Goal: Use online tool/utility: Utilize a website feature to perform a specific function

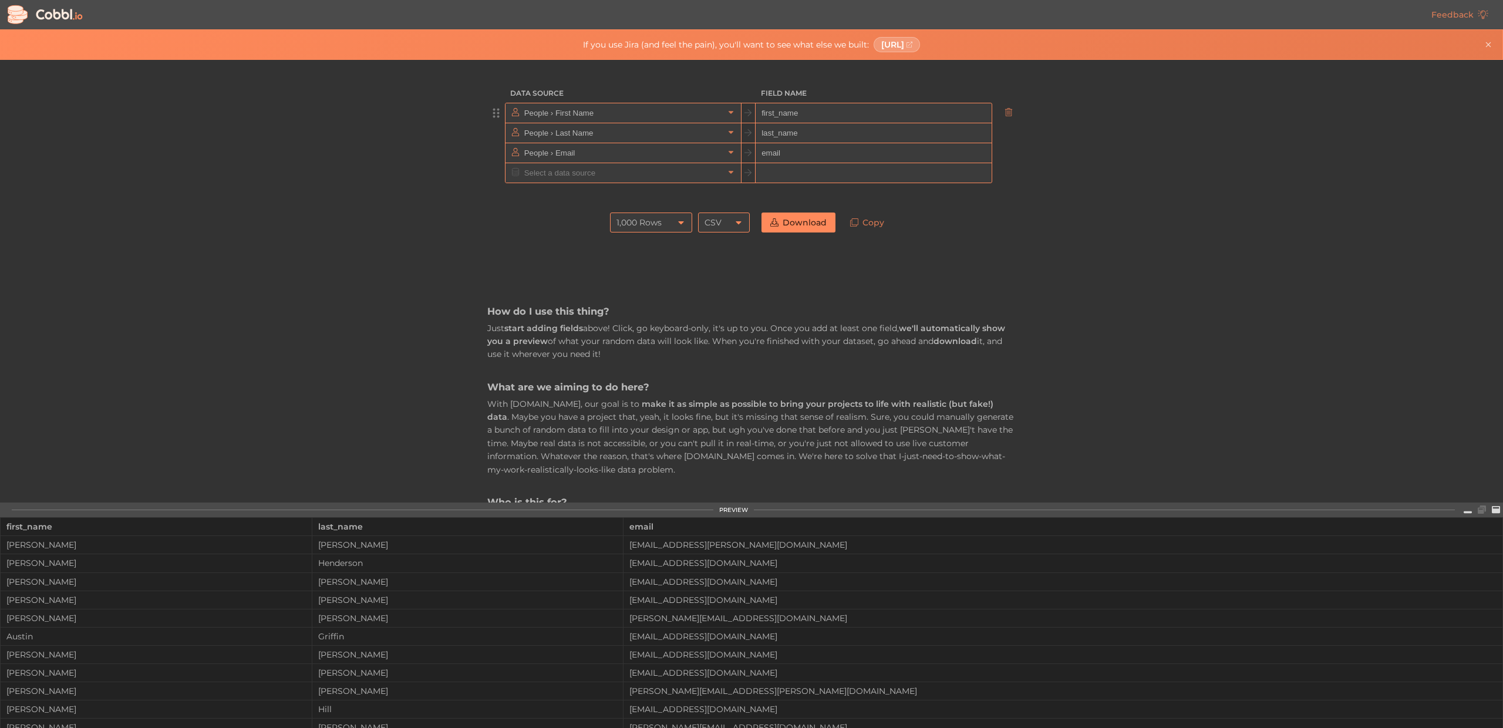
scroll to position [2, 0]
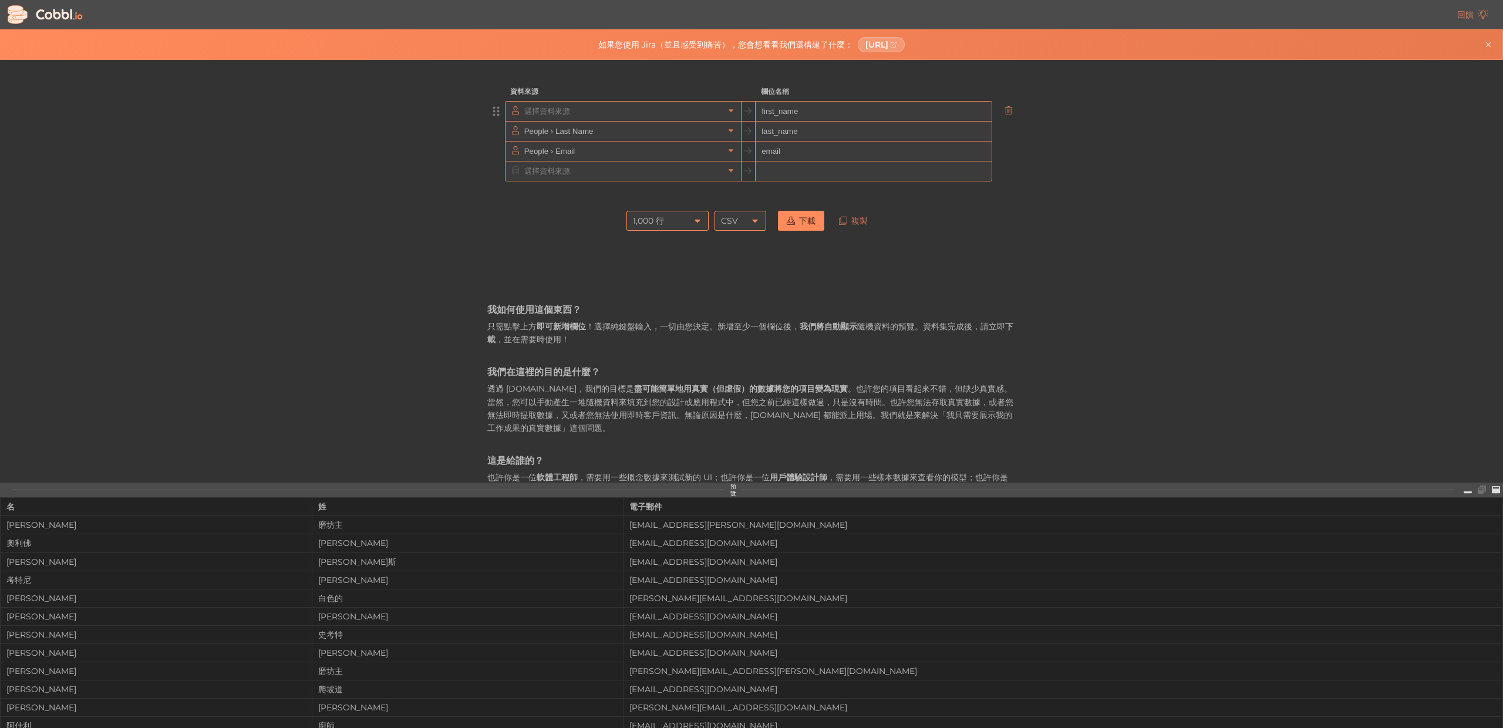
click at [615, 114] on input "text" at bounding box center [622, 111] width 203 height 19
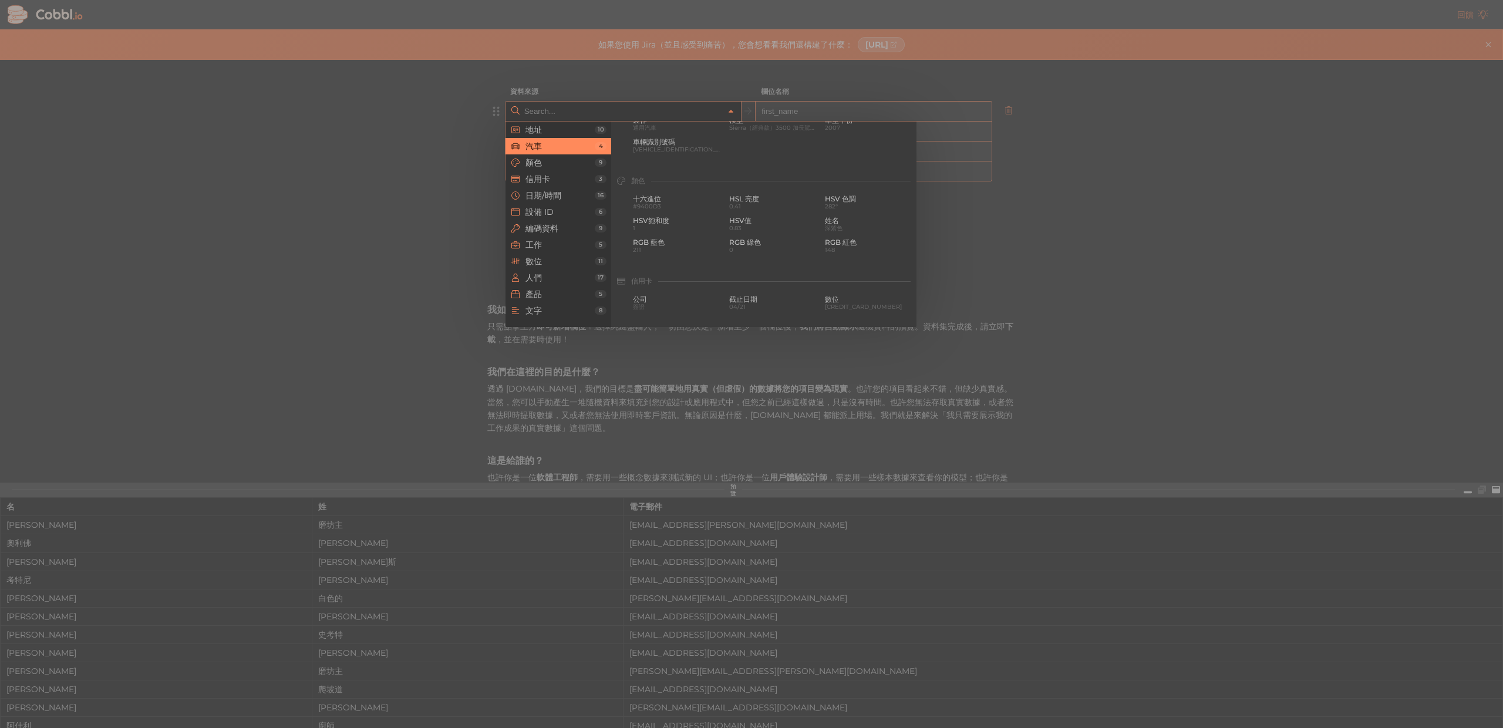
scroll to position [0, 0]
type input "People › First Name"
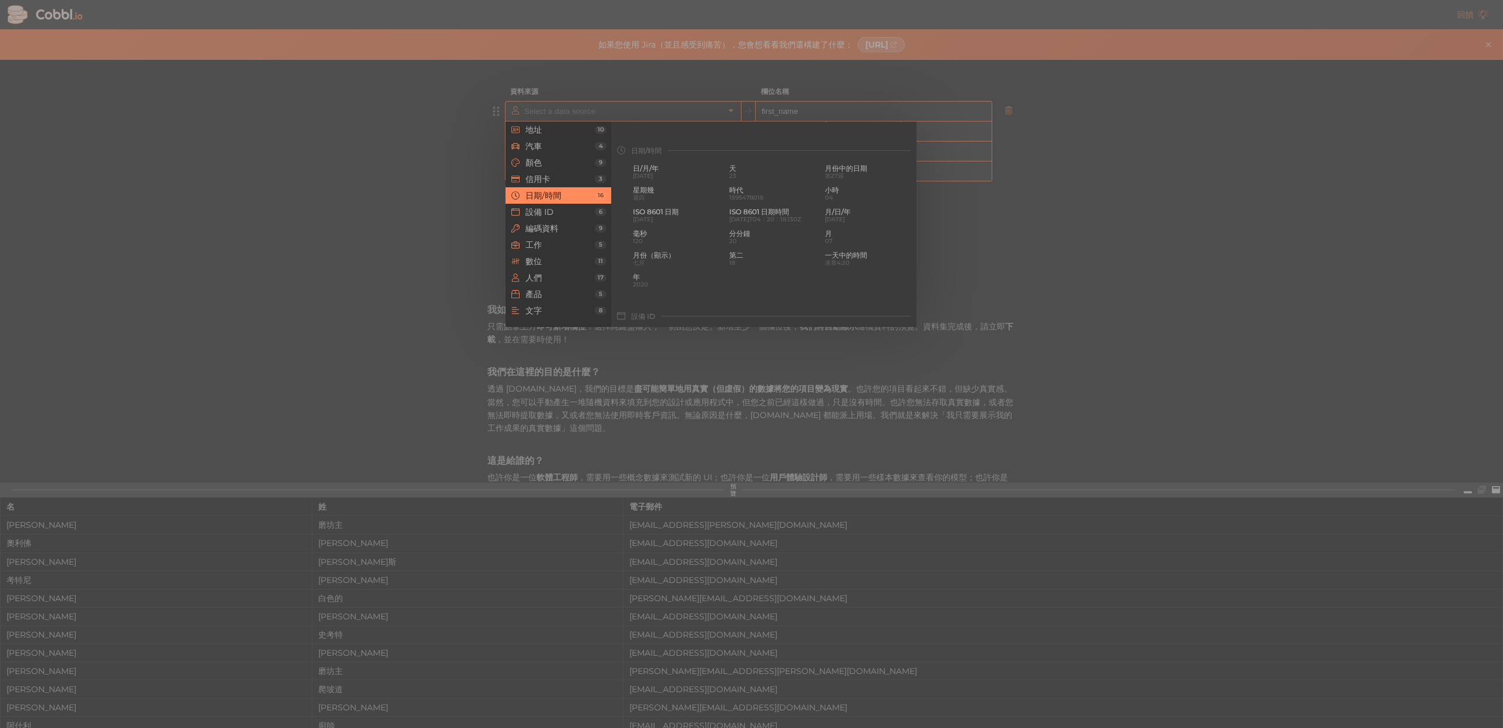
type input "People › First Name"
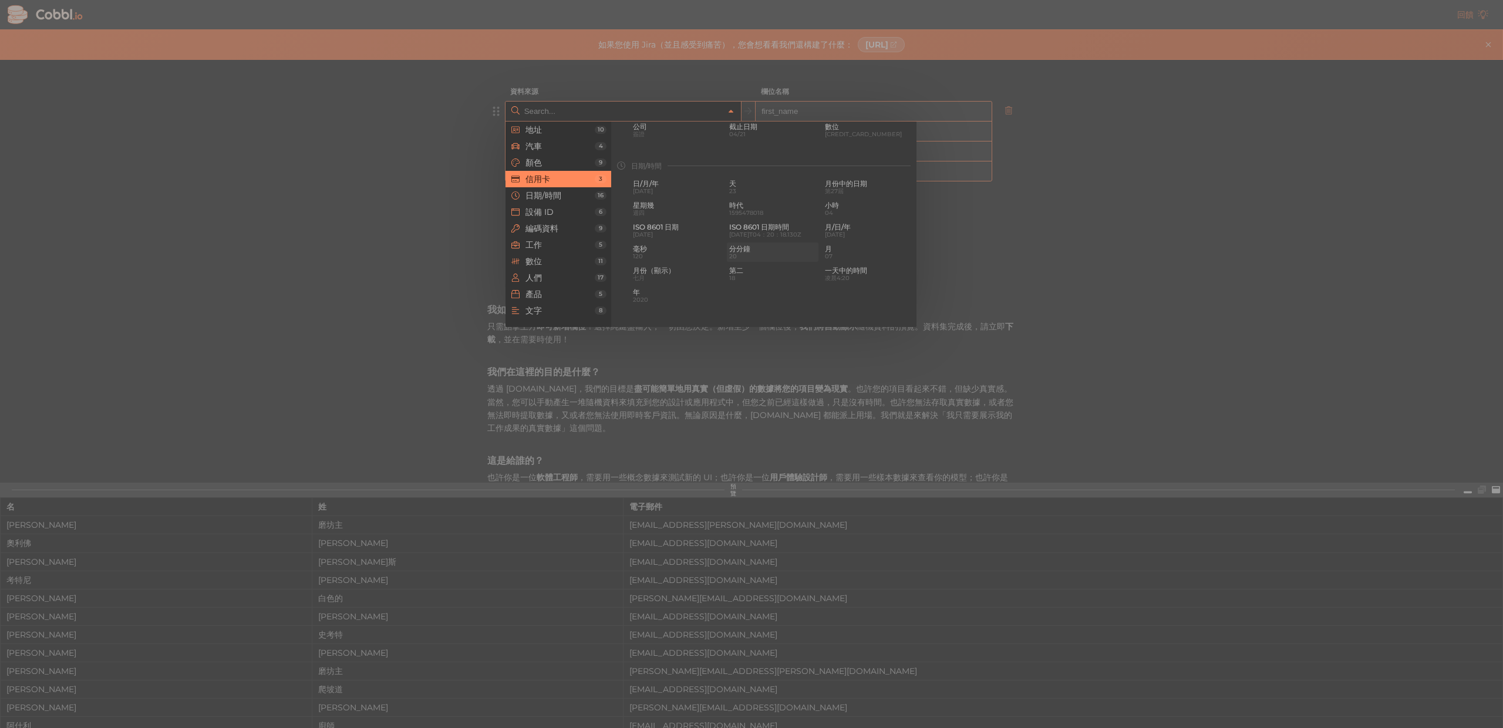
scroll to position [327, 0]
click at [676, 194] on div "日/月/年 [DATE]" at bounding box center [677, 185] width 92 height 19
type input "Date/Time › D/M/YYYY"
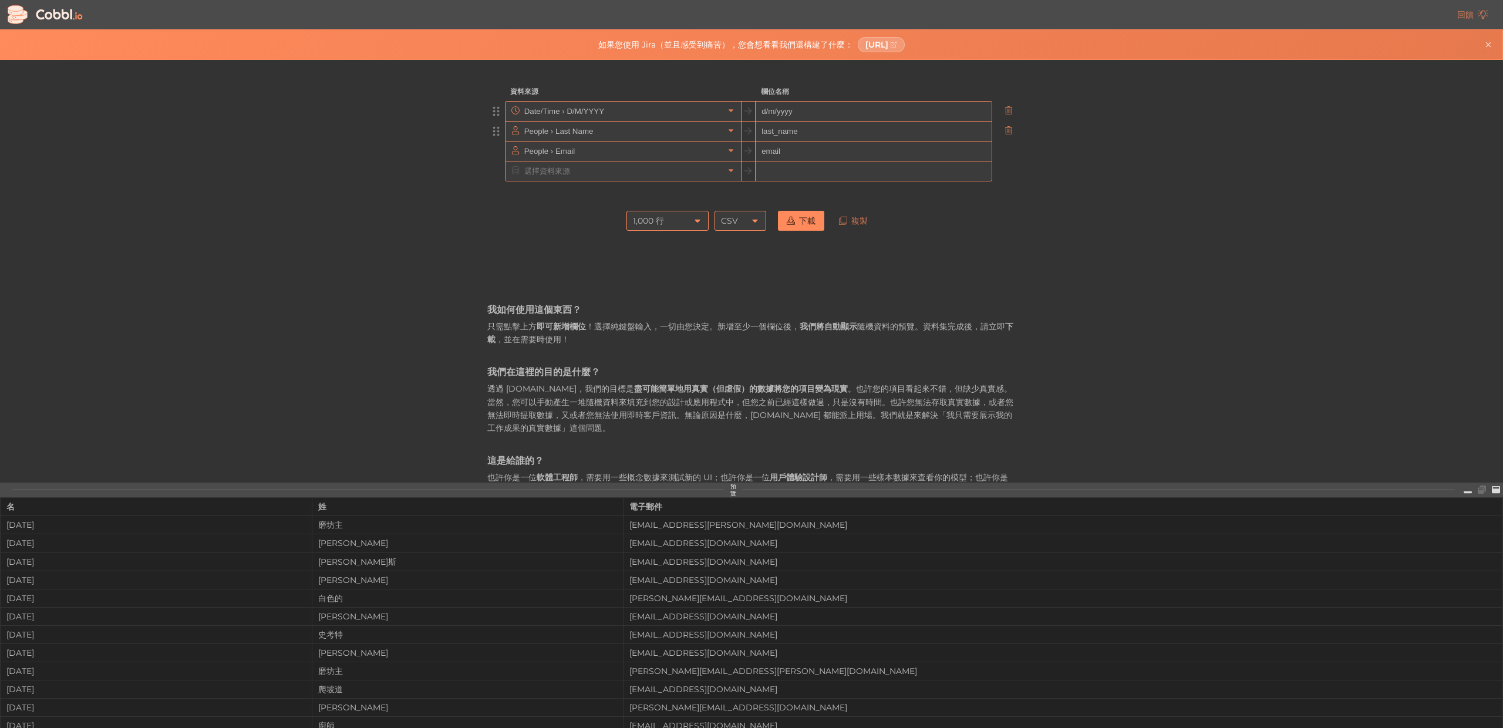
drag, startPoint x: 806, startPoint y: 116, endPoint x: 792, endPoint y: 121, distance: 14.3
click at [803, 117] on input "d/m/yyyy" at bounding box center [873, 112] width 235 height 20
type input "d"
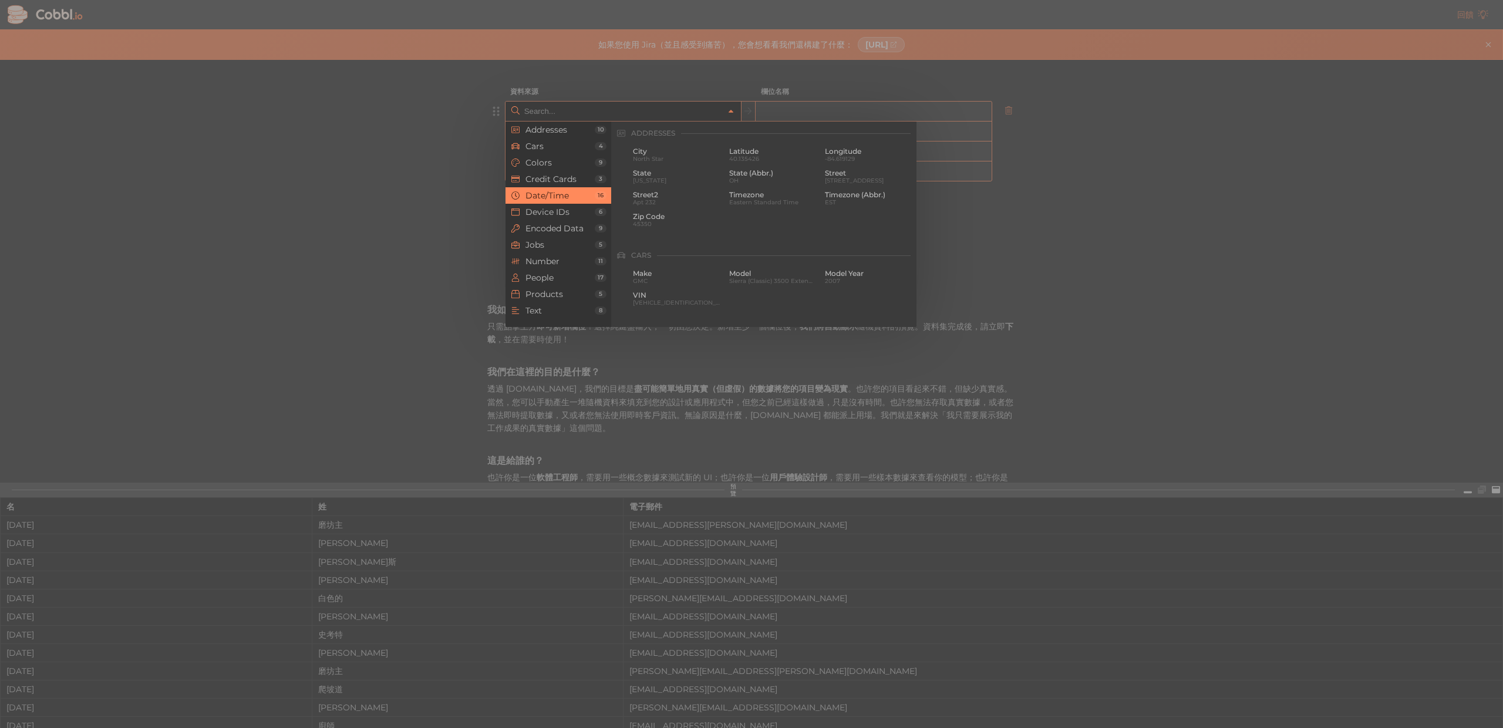
click at [658, 119] on input "text" at bounding box center [622, 111] width 203 height 19
type input "Date/Time › D/M/YYYY"
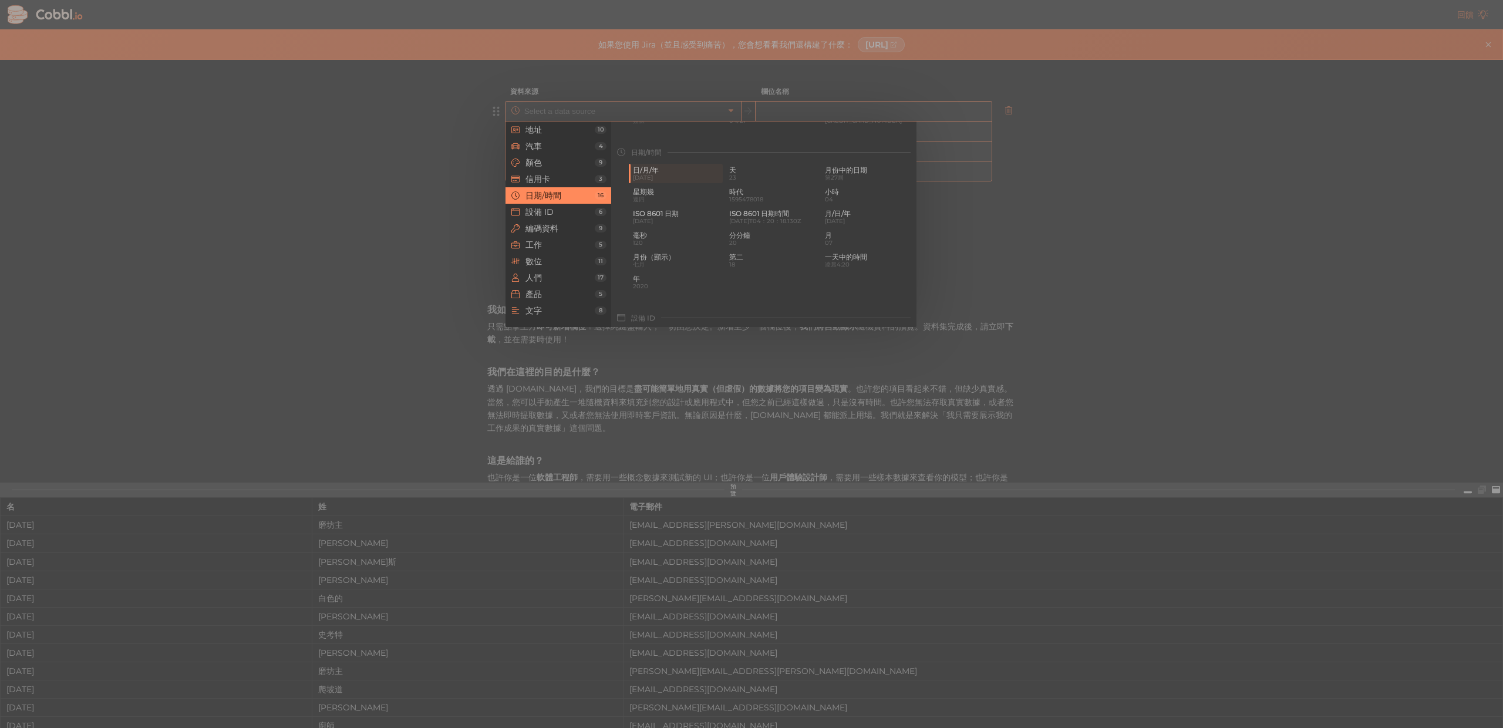
type input "Date/Time › D/M/YYYY"
click at [553, 229] on font "編碼資料" at bounding box center [541, 228] width 33 height 11
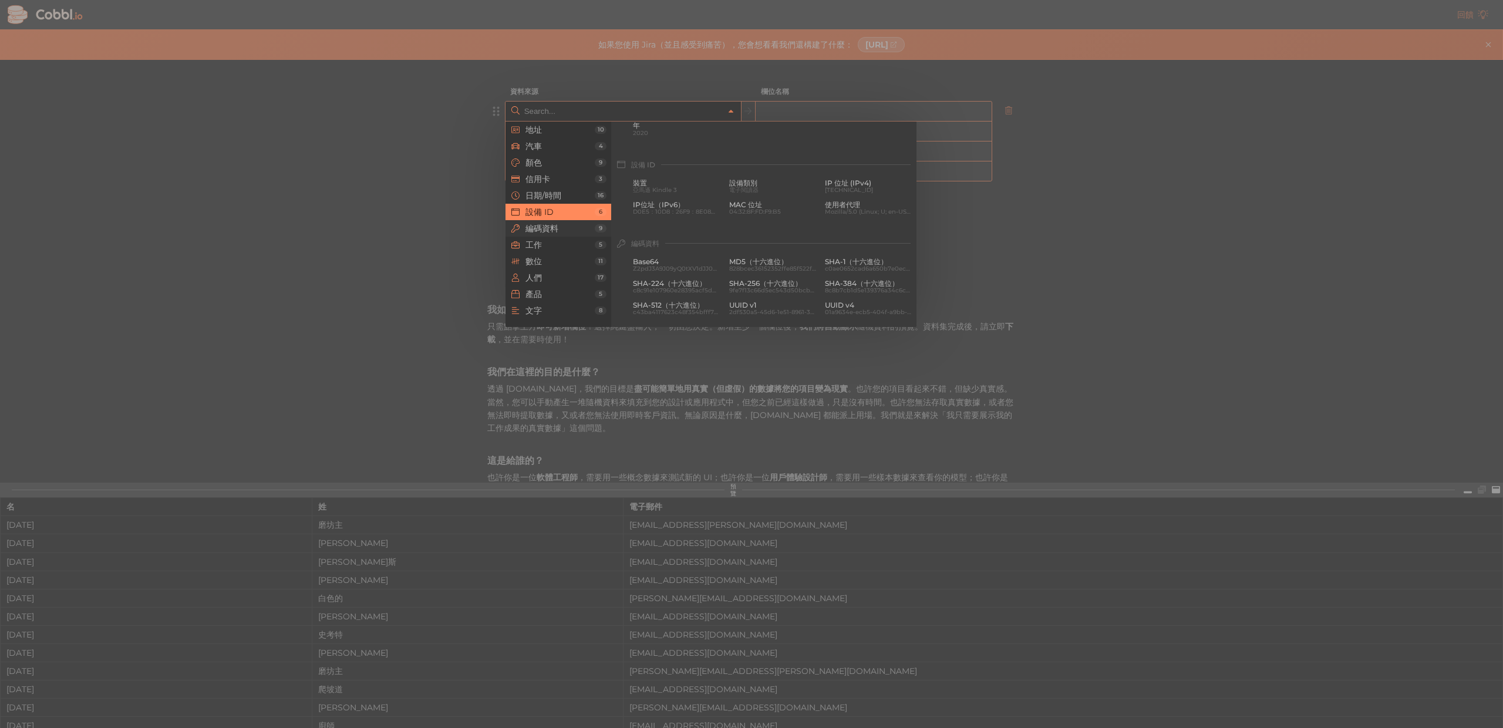
scroll to position [602, 0]
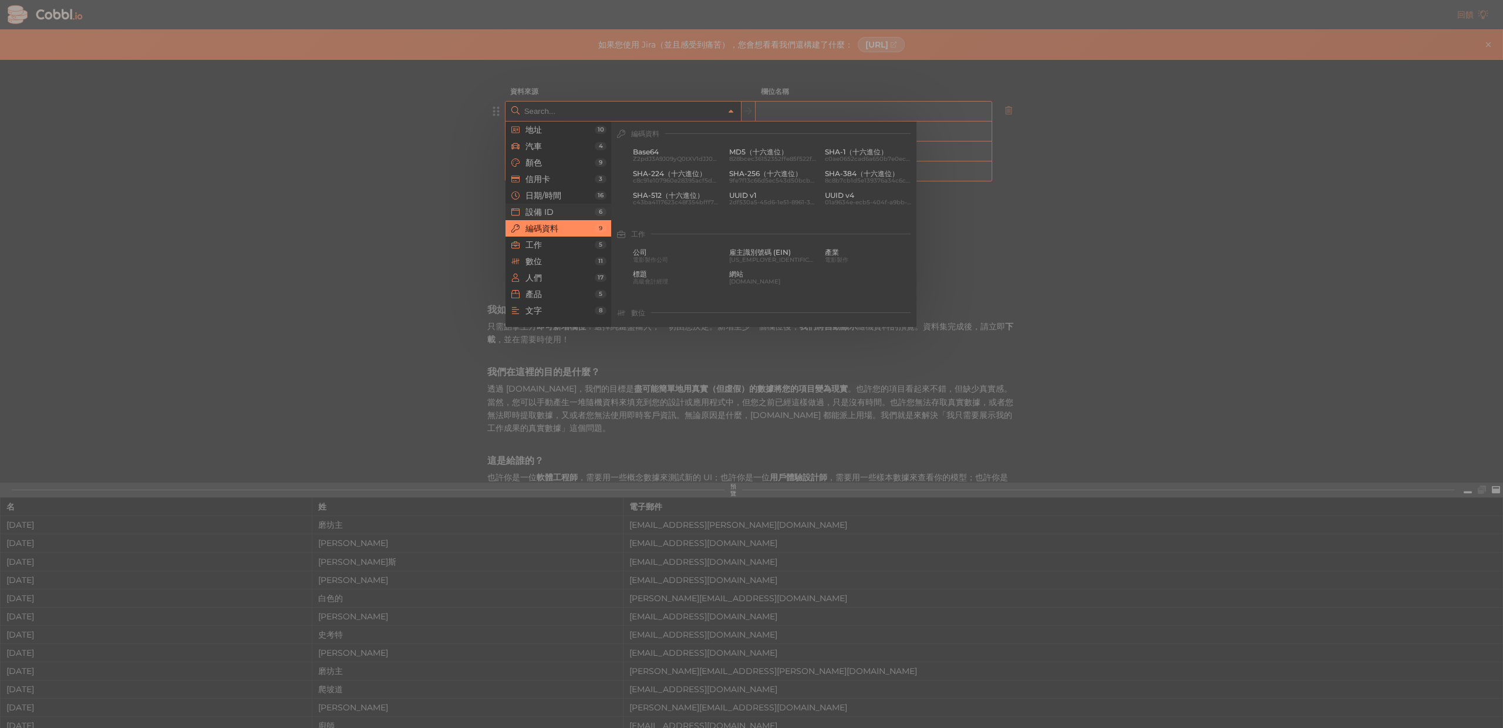
click at [535, 213] on font "設備 ID" at bounding box center [539, 212] width 28 height 11
click at [649, 191] on div "年齡 三十四 教育 博士學位 電子郵件 [EMAIL_ADDRESS][DOMAIN_NAME] 名 [PERSON_NAME] 性別 女性 性別（縮寫） F…" at bounding box center [773, 215] width 288 height 130
click at [654, 187] on span "[PERSON_NAME]" at bounding box center [676, 186] width 87 height 6
type input "People › First Name"
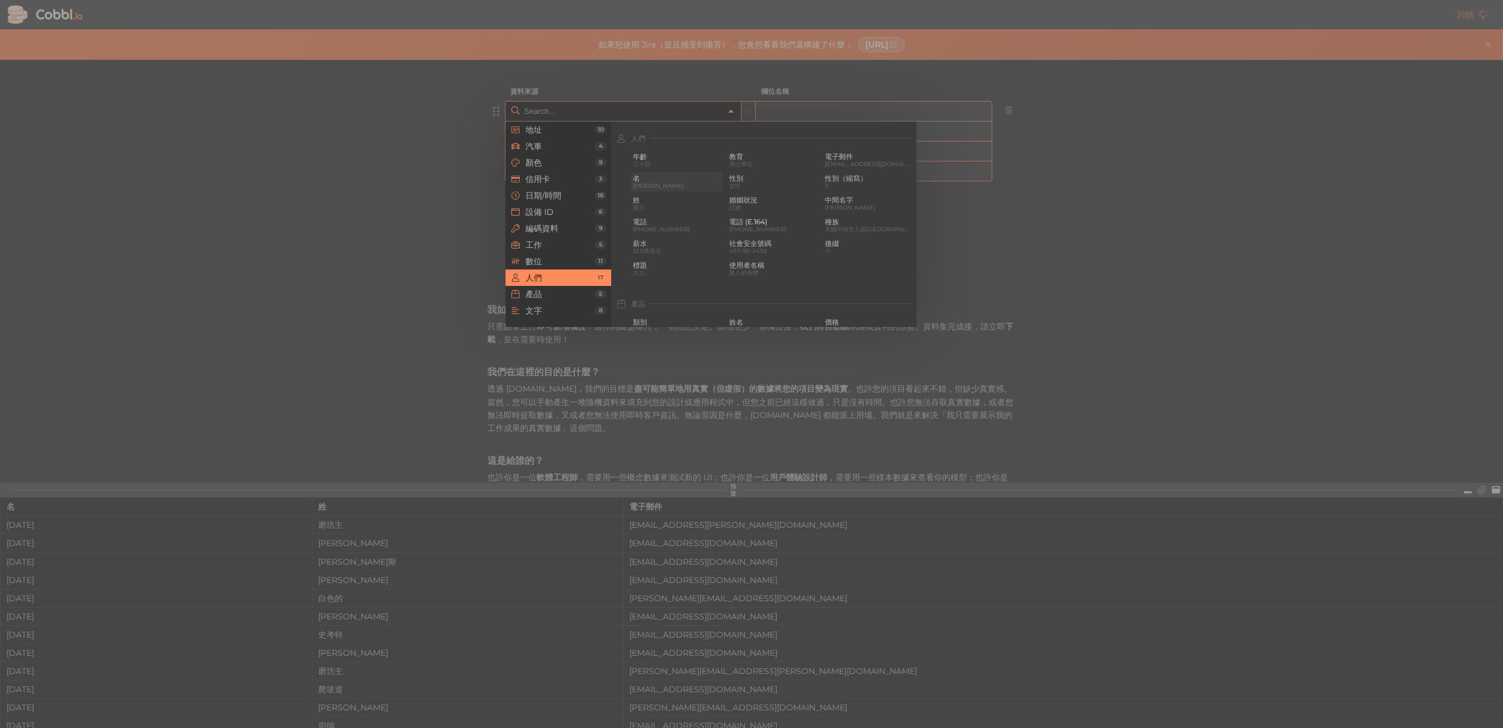
type input "first_name"
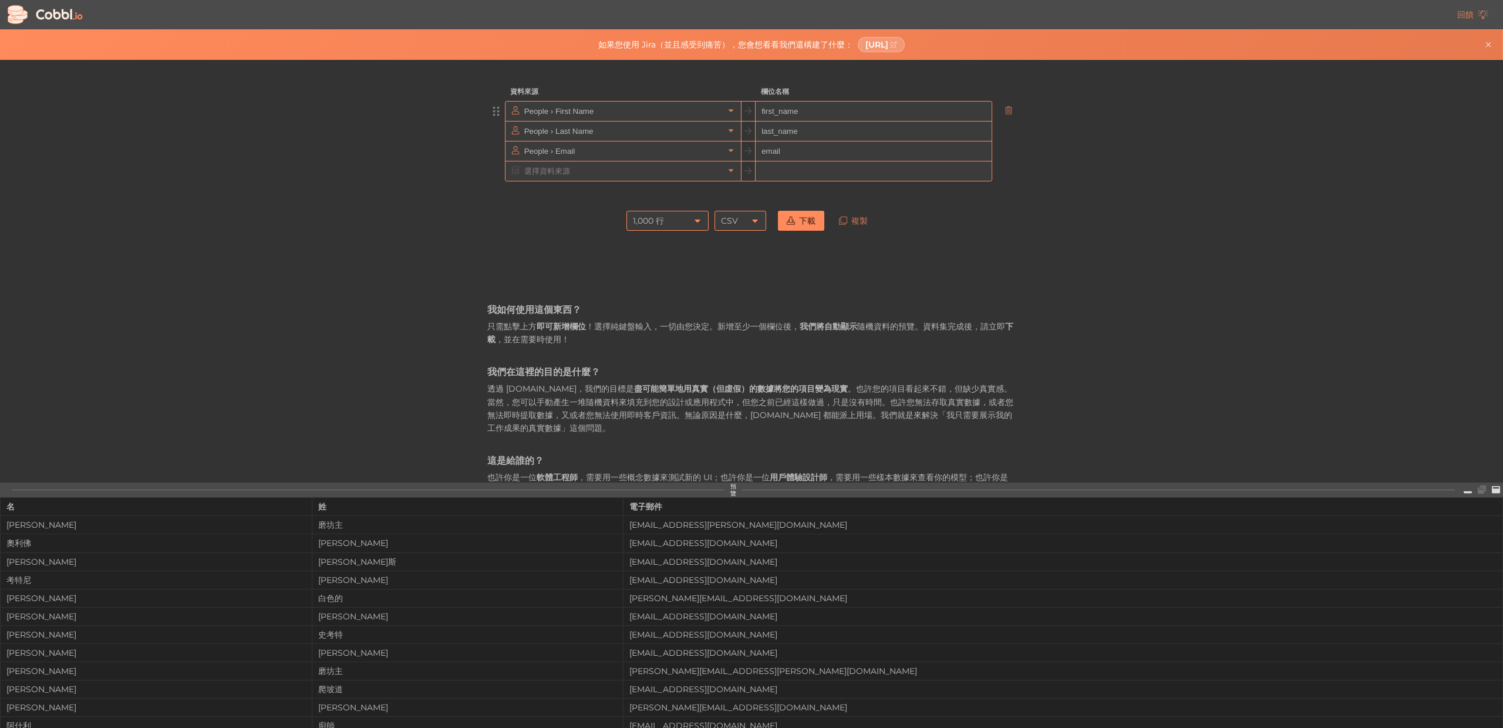
click at [863, 116] on input "first_name" at bounding box center [873, 112] width 235 height 20
drag, startPoint x: 864, startPoint y: 116, endPoint x: 715, endPoint y: 116, distance: 149.1
click at [724, 117] on div "People › First Name first_name" at bounding box center [748, 111] width 487 height 21
click at [750, 113] on icon at bounding box center [748, 111] width 8 height 8
click at [497, 174] on circle at bounding box center [498, 174] width 2 height 2
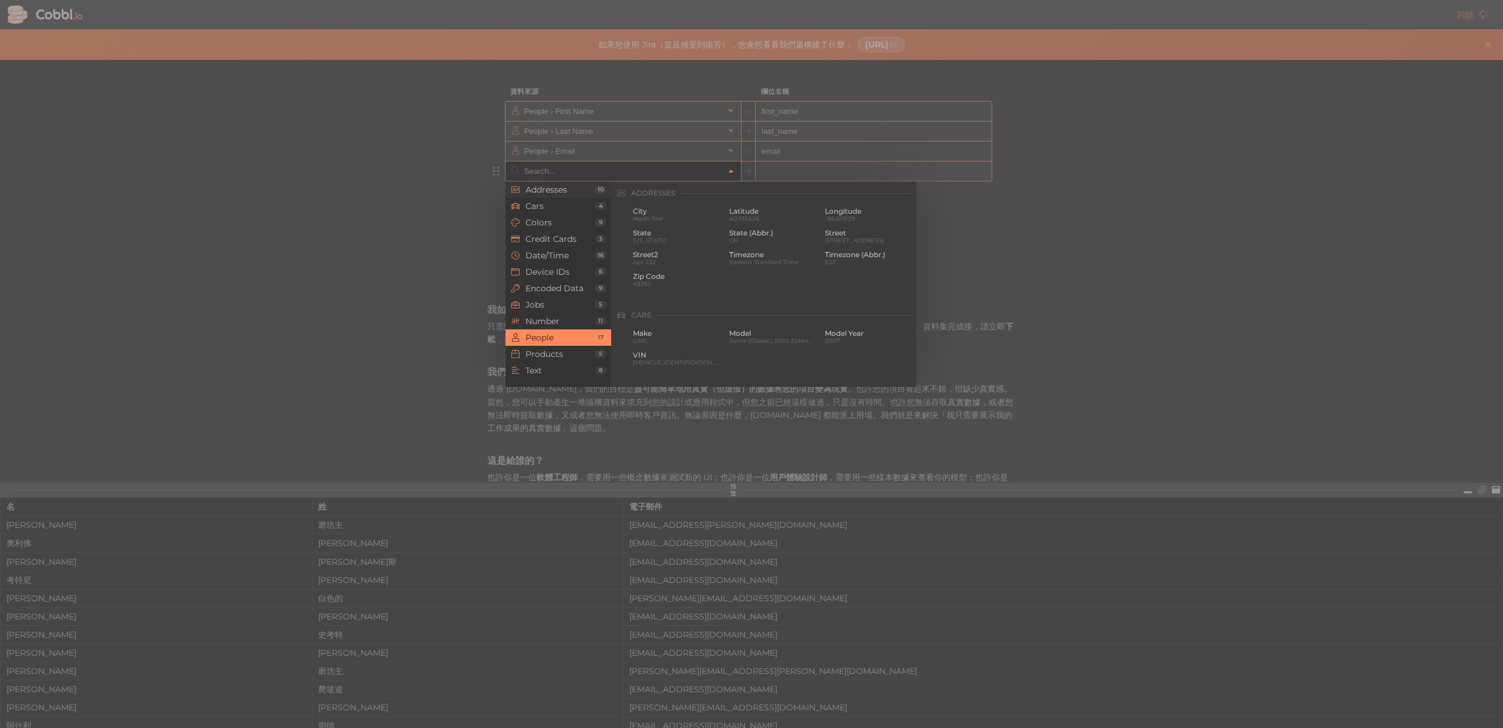
scroll to position [904, 0]
click at [604, 181] on div "Addresses 10 Cars 4 Colors 9 Credit Cards 3 Date/Time 16 Device IDs 6 Encoded D…" at bounding box center [623, 170] width 235 height 19
click at [774, 177] on div at bounding box center [751, 364] width 1503 height 728
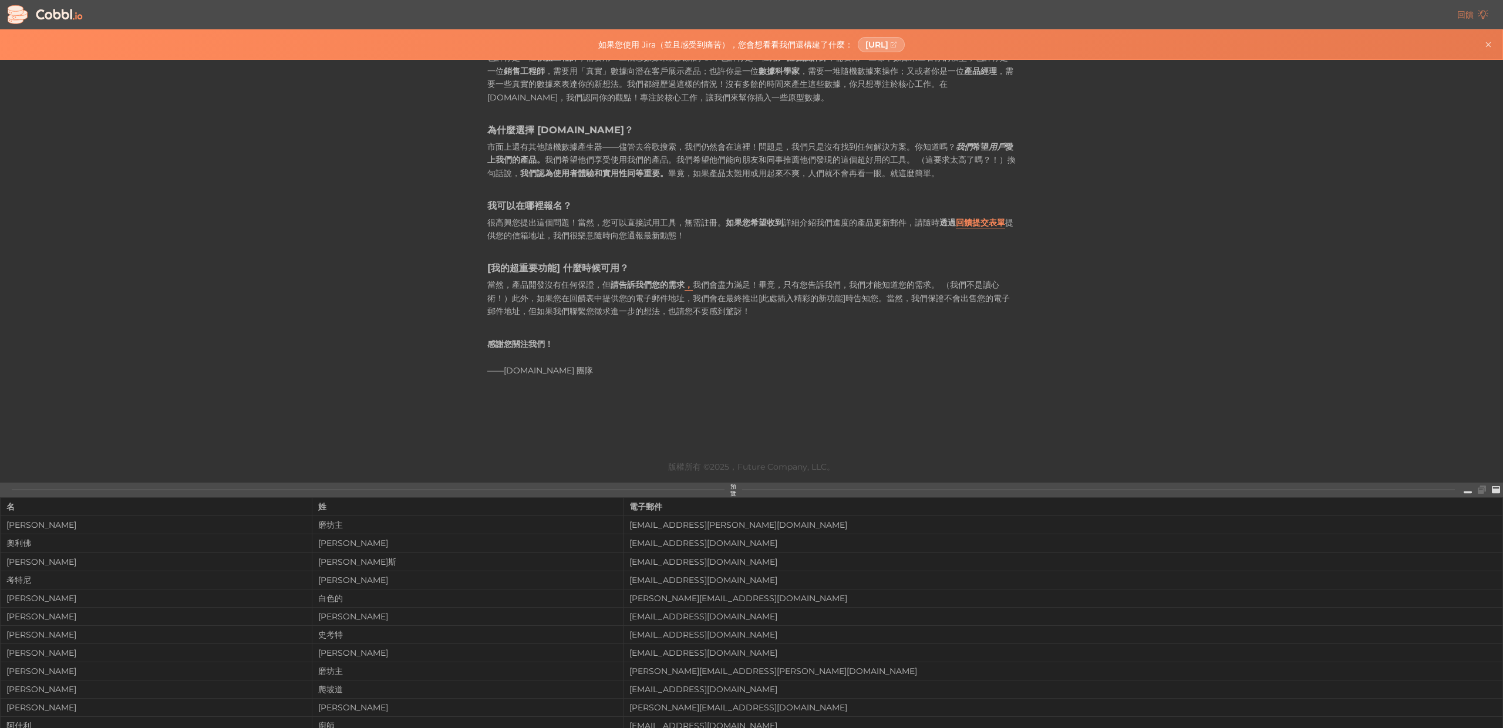
scroll to position [0, 0]
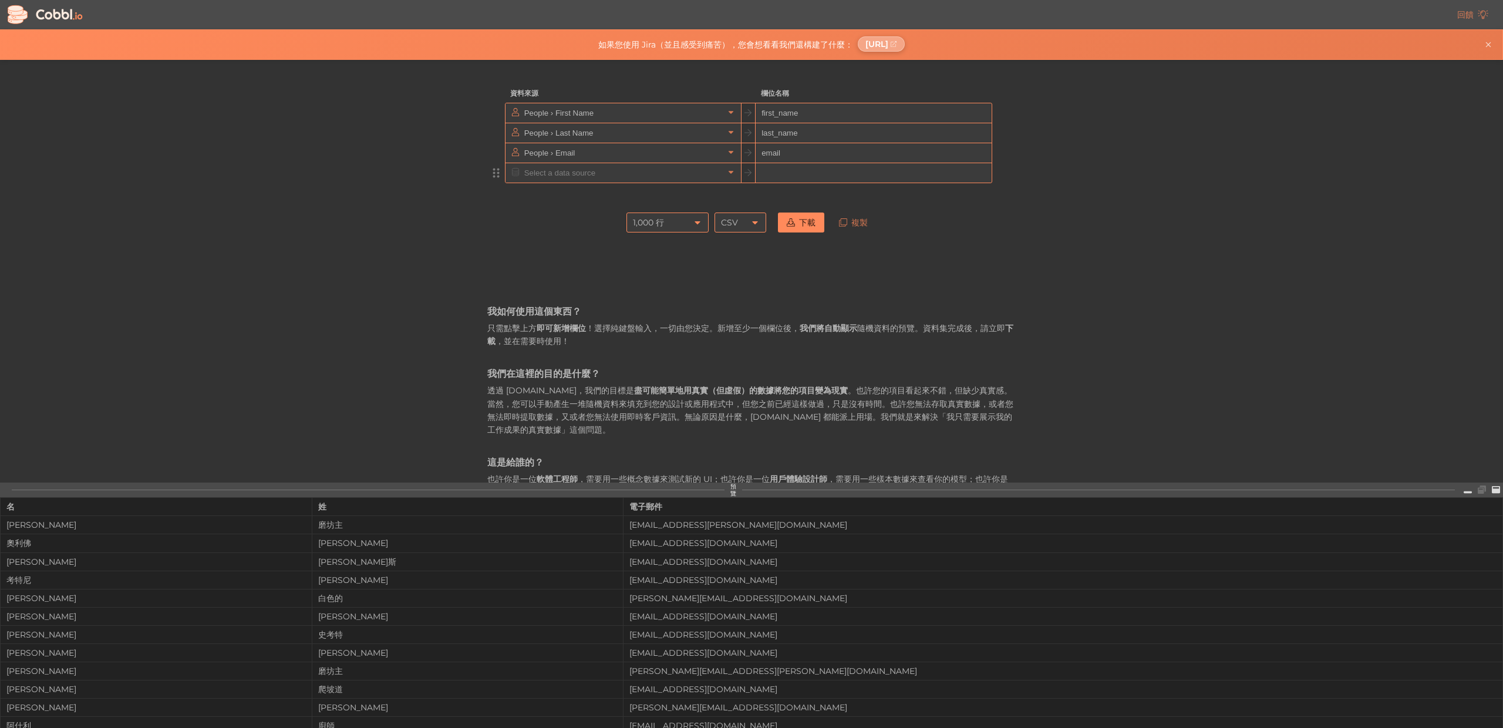
click at [865, 46] on font "[URL]" at bounding box center [876, 44] width 23 height 11
drag, startPoint x: 479, startPoint y: 626, endPoint x: 468, endPoint y: 618, distance: 13.4
click at [388, 616] on font "[PERSON_NAME]" at bounding box center [353, 616] width 70 height 11
click at [847, 599] on font "[PERSON_NAME][EMAIL_ADDRESS][DOMAIN_NAME]" at bounding box center [738, 598] width 218 height 11
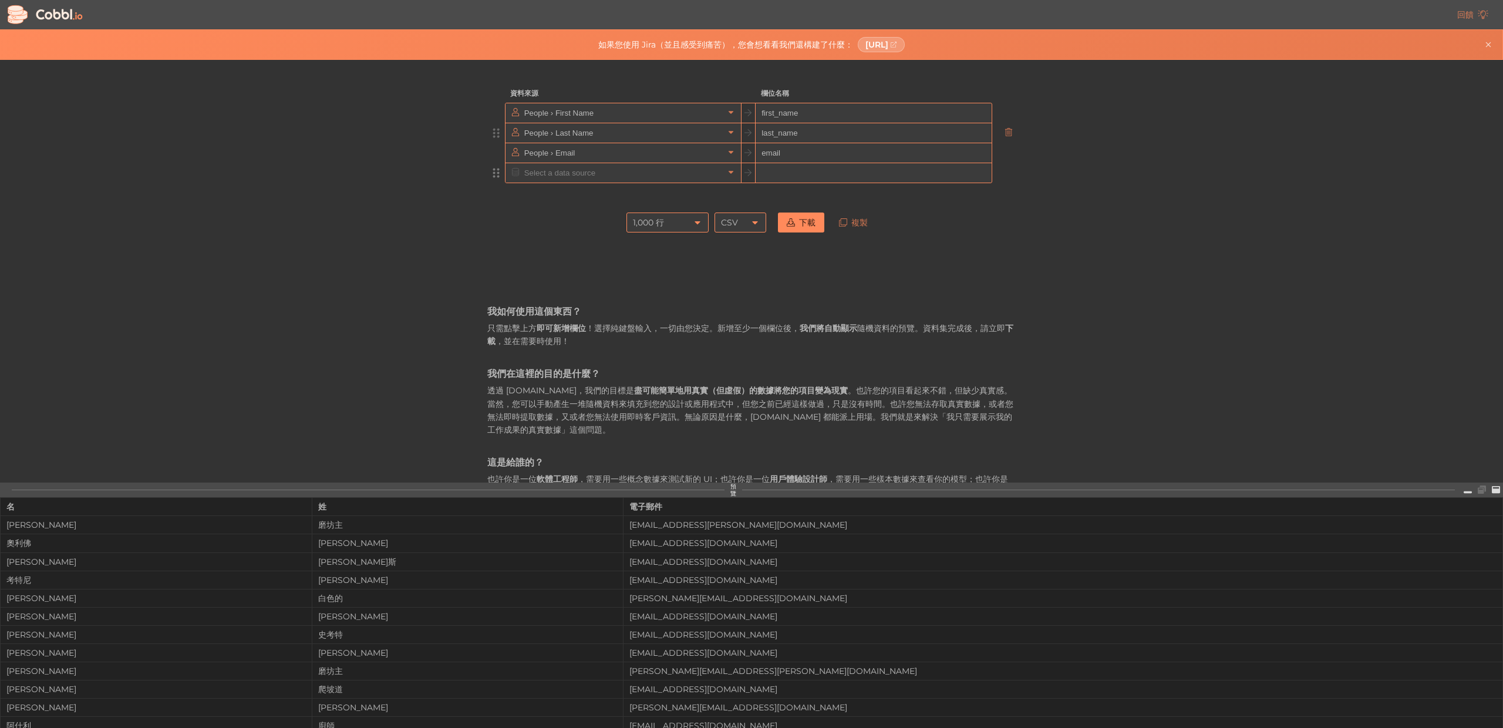
click at [488, 136] on div at bounding box center [496, 133] width 18 height 21
click at [493, 136] on circle at bounding box center [494, 136] width 2 height 2
drag, startPoint x: 494, startPoint y: 136, endPoint x: 503, endPoint y: 137, distance: 9.5
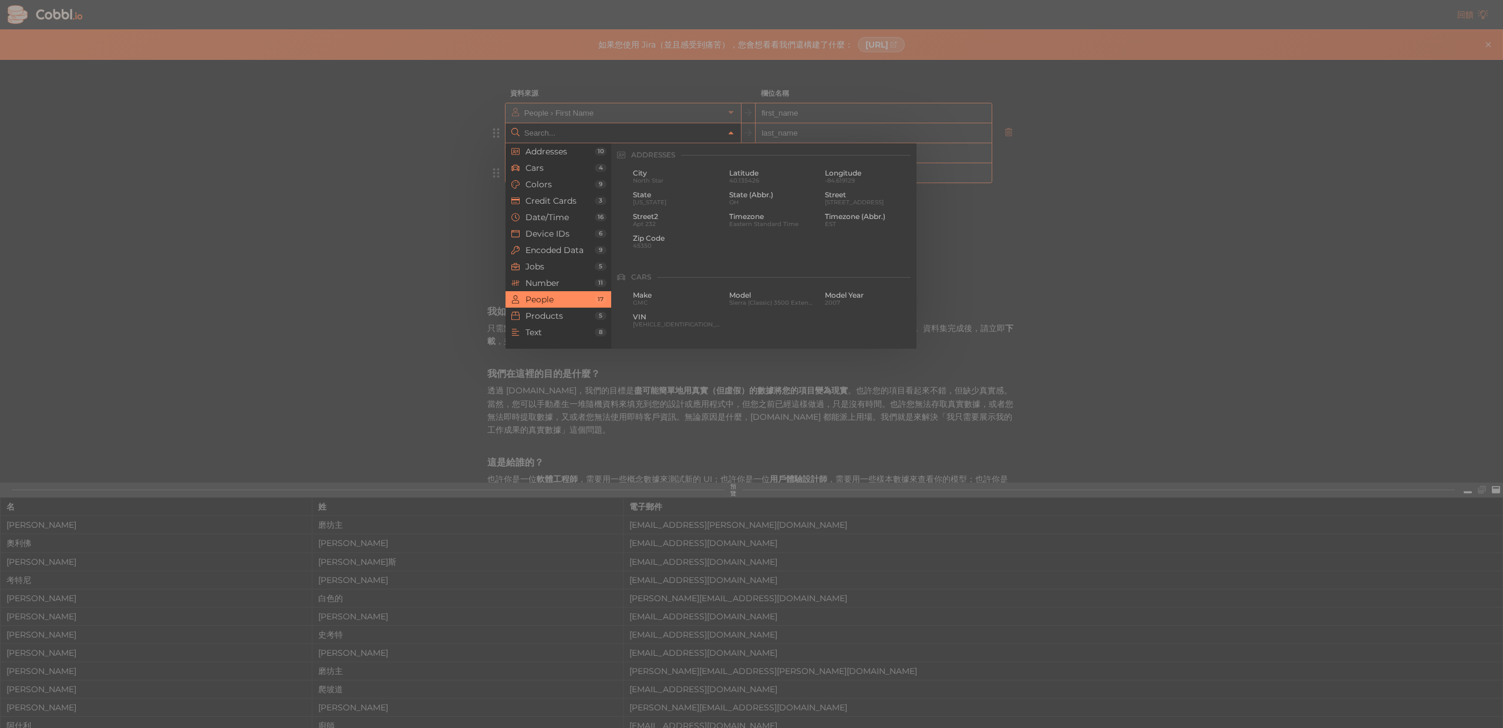
click at [527, 136] on input "text" at bounding box center [622, 132] width 203 height 19
drag, startPoint x: 352, startPoint y: 208, endPoint x: 399, endPoint y: 196, distance: 48.4
click at [352, 208] on div at bounding box center [751, 364] width 1503 height 728
type input "People › Last Name"
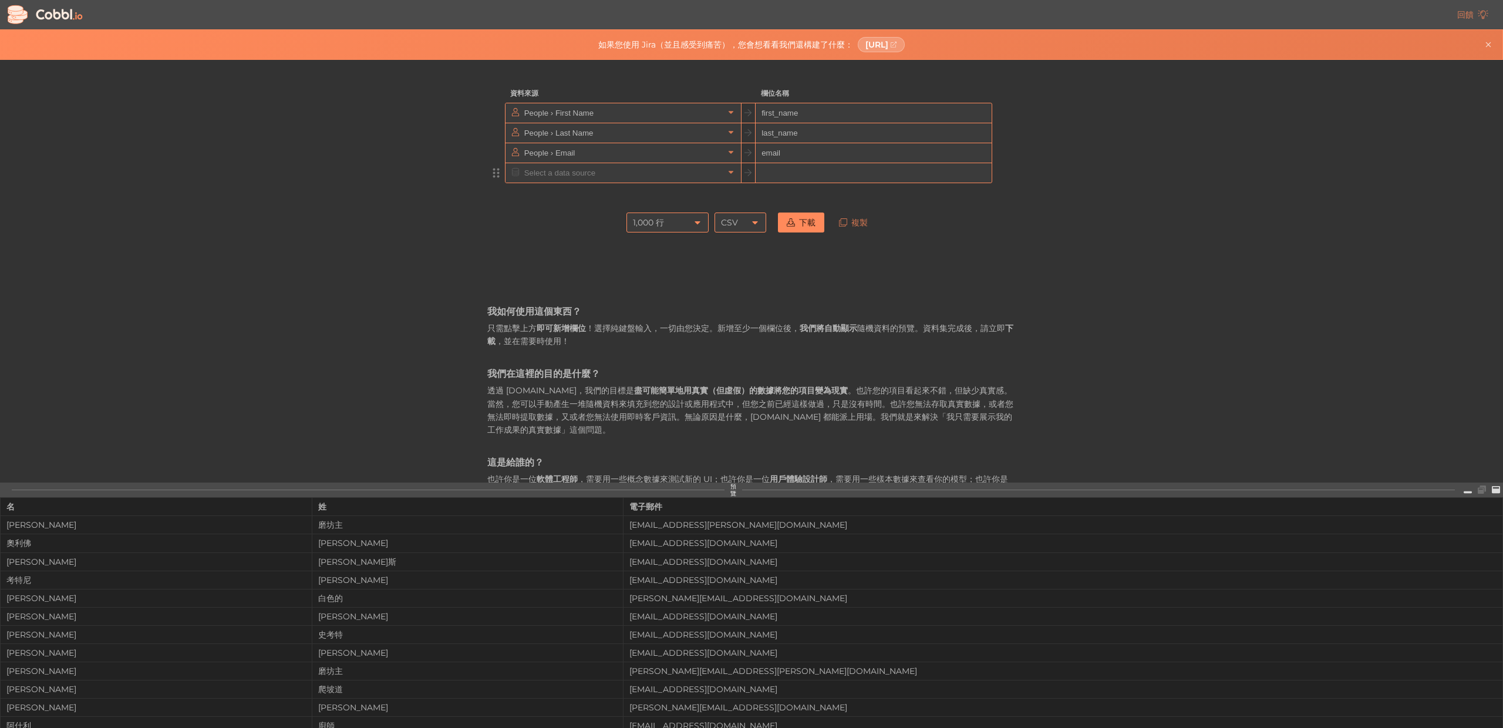
click at [587, 173] on input "text" at bounding box center [622, 172] width 203 height 19
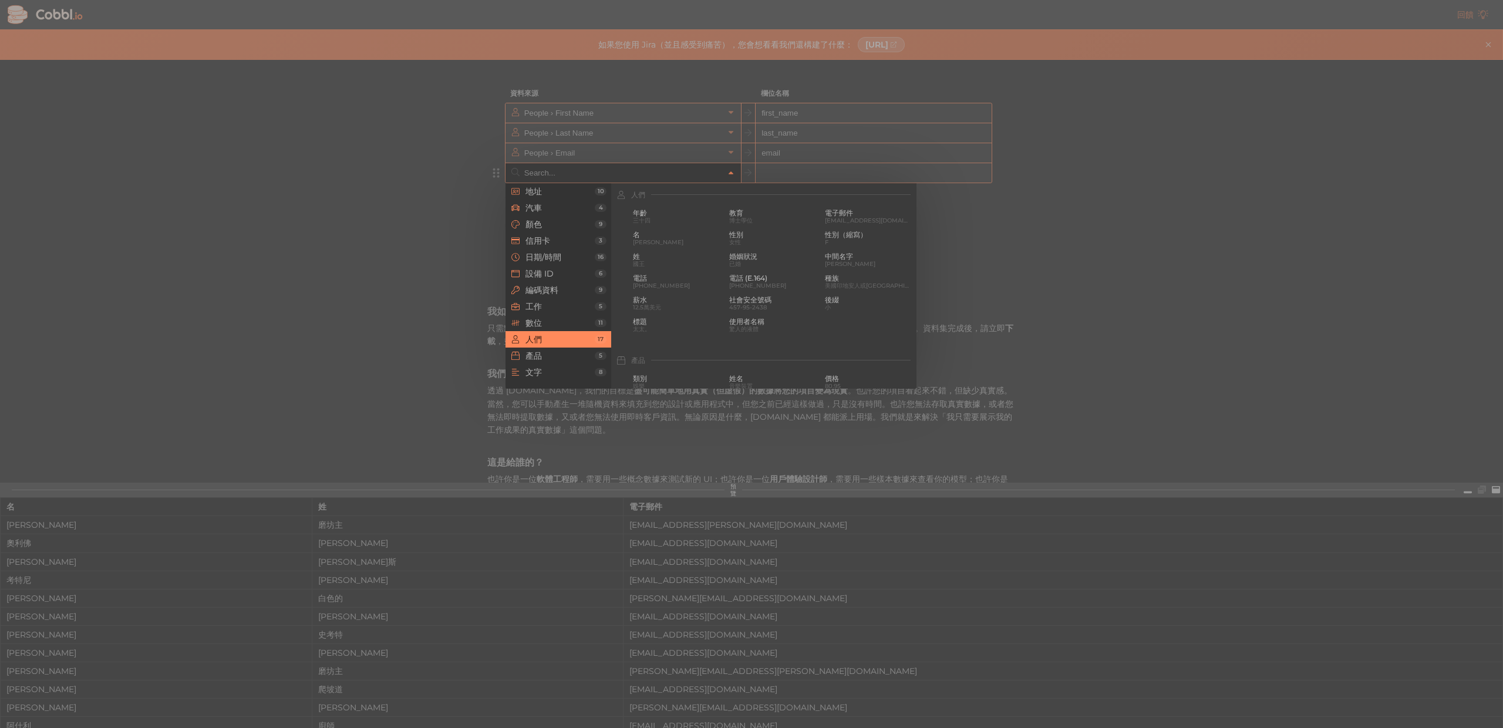
drag, startPoint x: 191, startPoint y: 145, endPoint x: 218, endPoint y: 143, distance: 27.1
click at [191, 145] on div at bounding box center [751, 364] width 1503 height 728
